Goal: Transaction & Acquisition: Book appointment/travel/reservation

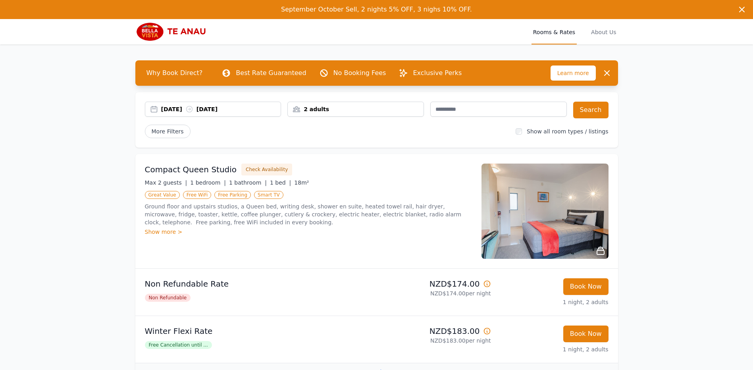
click at [184, 113] on div "[DATE] [DATE]" at bounding box center [213, 109] width 137 height 15
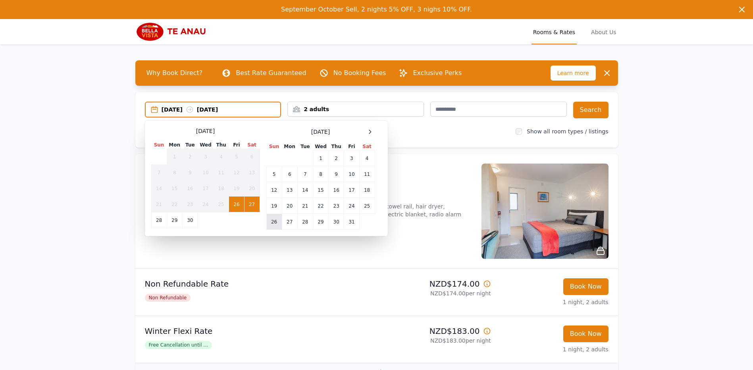
click at [274, 224] on td "26" at bounding box center [273, 222] width 15 height 16
click at [322, 224] on td "29" at bounding box center [320, 222] width 15 height 16
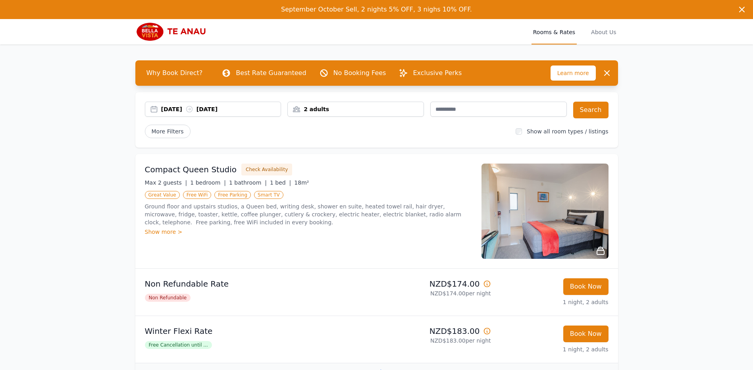
click at [160, 109] on div "[DATE] [DATE]" at bounding box center [213, 109] width 136 height 8
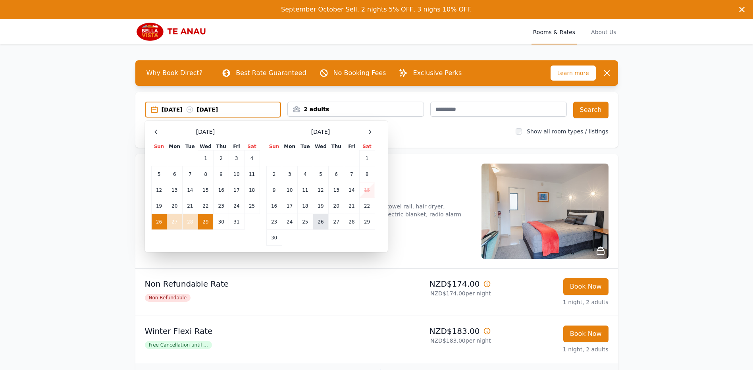
click at [320, 220] on td "26" at bounding box center [320, 222] width 15 height 16
drag, startPoint x: 320, startPoint y: 220, endPoint x: 369, endPoint y: 224, distance: 49.8
click at [369, 224] on td "29" at bounding box center [366, 222] width 15 height 16
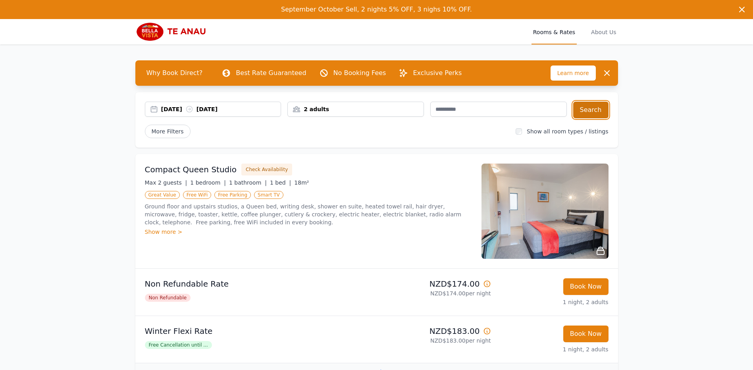
click at [582, 110] on button "Search" at bounding box center [590, 110] width 35 height 17
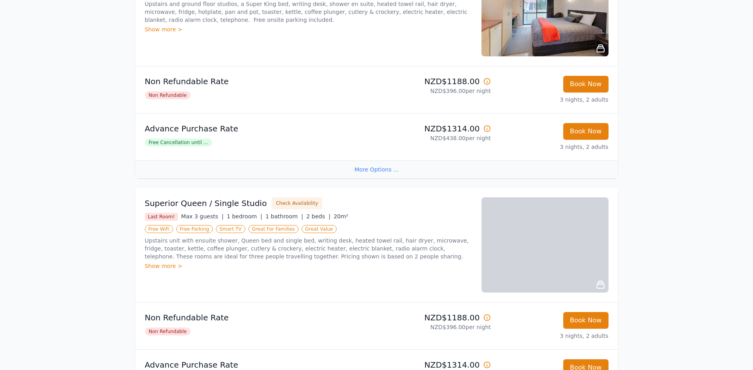
scroll to position [754, 0]
